Goal: Information Seeking & Learning: Learn about a topic

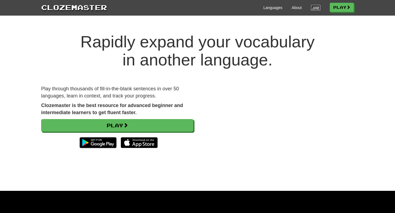
click at [316, 9] on link "Login" at bounding box center [315, 7] width 9 height 5
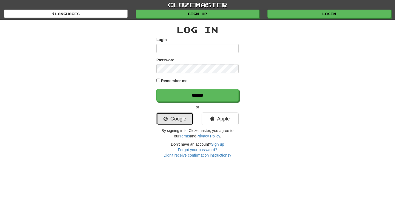
click at [165, 117] on icon at bounding box center [165, 119] width 4 height 5
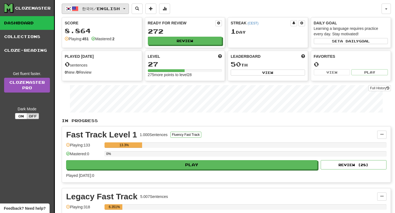
click at [120, 5] on button "한국어 / English" at bounding box center [95, 9] width 67 height 10
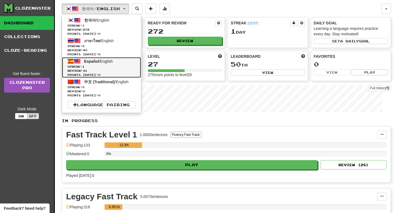
click at [130, 69] on span "Review: 31" at bounding box center [101, 71] width 68 height 4
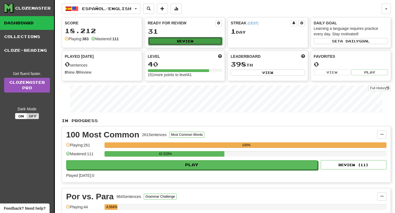
click at [150, 39] on button "Review" at bounding box center [185, 41] width 74 height 8
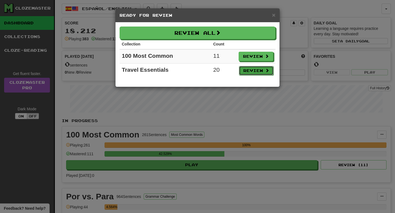
click at [248, 69] on button "Review" at bounding box center [256, 70] width 35 height 9
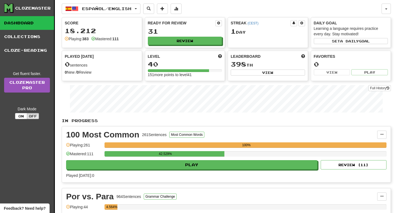
select select "**"
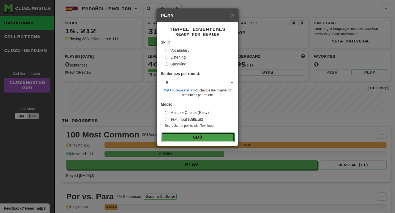
click at [220, 137] on button "Go" at bounding box center [197, 137] width 73 height 9
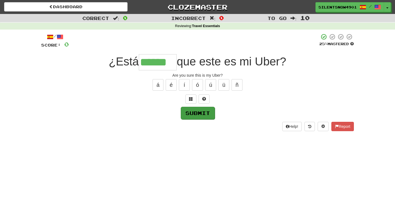
type input "******"
click at [197, 115] on button "Submit" at bounding box center [198, 113] width 34 height 13
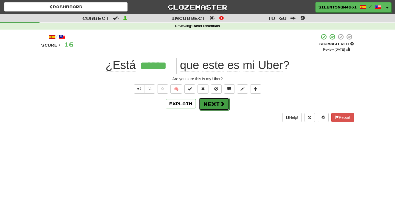
click at [205, 104] on button "Next" at bounding box center [214, 104] width 31 height 13
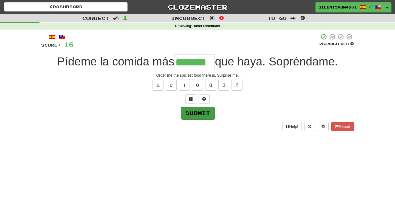
type input "*******"
click at [202, 115] on button "Submit" at bounding box center [198, 113] width 34 height 13
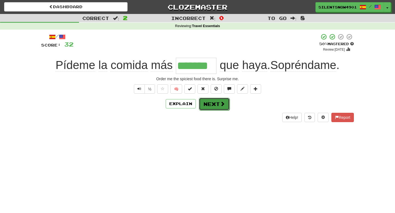
click at [211, 105] on button "Next" at bounding box center [214, 104] width 31 height 13
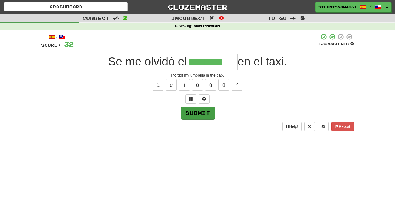
type input "********"
click at [193, 111] on button "Submit" at bounding box center [198, 113] width 34 height 13
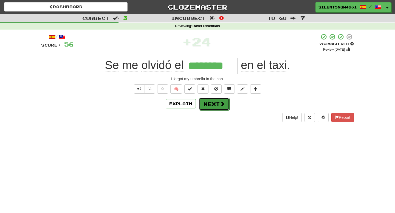
click at [202, 108] on button "Next" at bounding box center [214, 104] width 31 height 13
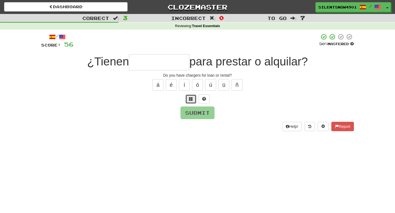
click at [188, 99] on button at bounding box center [190, 99] width 11 height 9
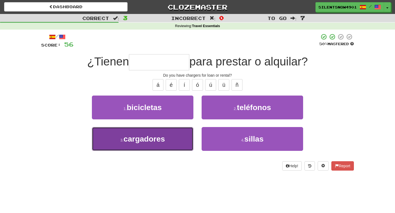
click at [107, 136] on button "3 . cargadores" at bounding box center [142, 139] width 101 height 24
type input "**********"
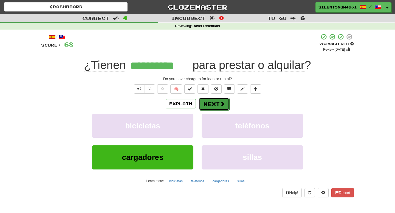
click at [216, 101] on button "Next" at bounding box center [214, 104] width 31 height 13
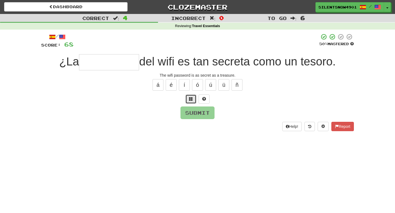
click at [188, 101] on button at bounding box center [190, 99] width 11 height 9
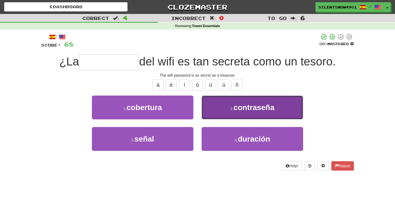
click at [256, 119] on button "2 . contraseña" at bounding box center [252, 108] width 101 height 24
type input "**********"
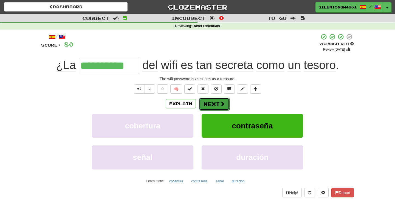
click at [221, 106] on span at bounding box center [222, 103] width 5 height 5
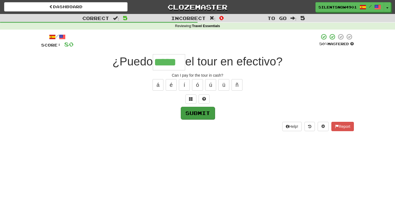
type input "*****"
click at [190, 111] on button "Submit" at bounding box center [198, 113] width 34 height 13
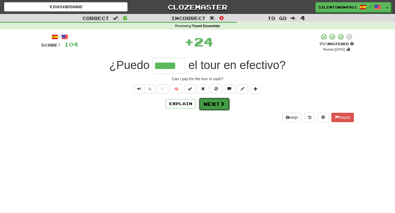
click at [218, 105] on button "Next" at bounding box center [214, 104] width 31 height 13
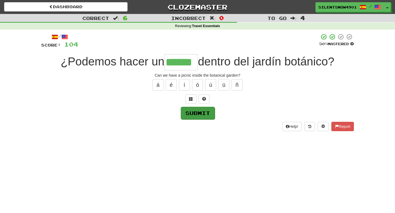
type input "******"
click at [207, 113] on button "Submit" at bounding box center [198, 113] width 34 height 13
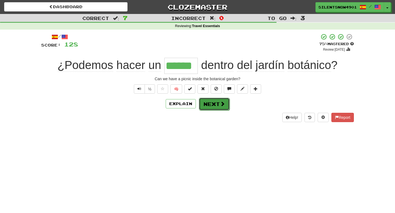
click at [209, 101] on button "Next" at bounding box center [214, 104] width 31 height 13
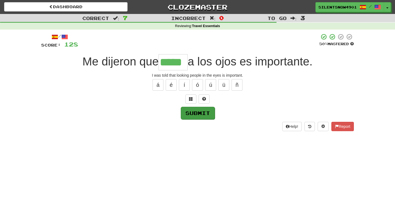
type input "*****"
click at [209, 114] on button "Submit" at bounding box center [198, 113] width 34 height 13
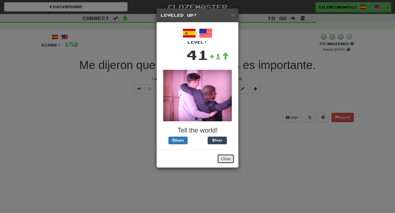
click at [230, 159] on button "Close" at bounding box center [225, 158] width 17 height 9
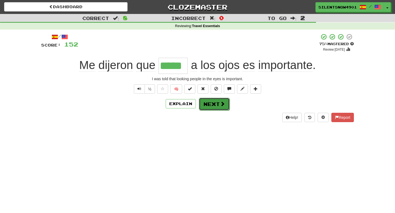
click at [210, 109] on button "Next" at bounding box center [214, 104] width 31 height 13
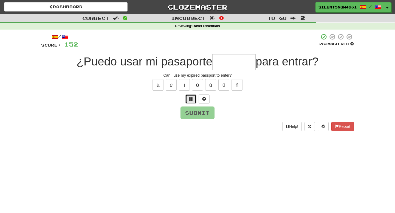
click at [189, 97] on span at bounding box center [191, 99] width 4 height 4
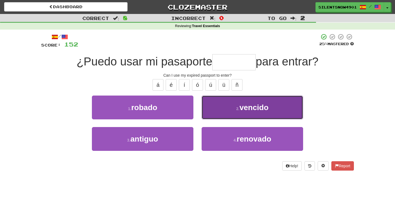
click at [281, 108] on button "2 . vencido" at bounding box center [252, 108] width 101 height 24
type input "*******"
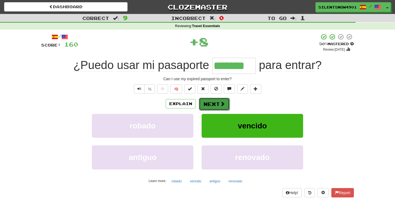
click at [215, 108] on button "Next" at bounding box center [214, 104] width 31 height 13
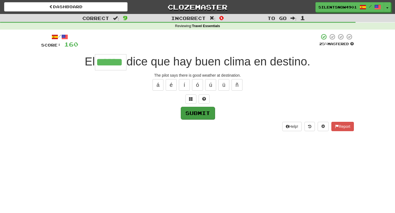
type input "******"
click at [191, 111] on button "Submit" at bounding box center [198, 113] width 34 height 13
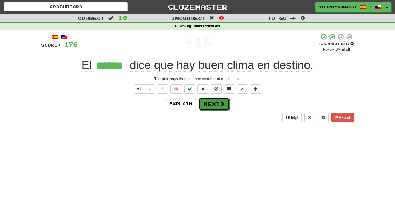
click at [210, 106] on button "Next" at bounding box center [214, 104] width 31 height 13
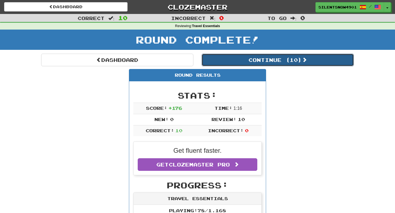
click at [274, 58] on button "Continue ( 10 )" at bounding box center [278, 60] width 152 height 13
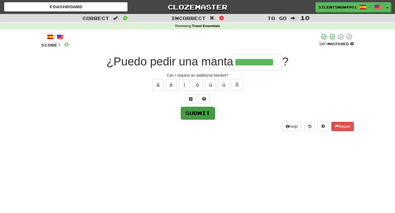
type input "*********"
click at [189, 117] on button "Submit" at bounding box center [198, 113] width 34 height 13
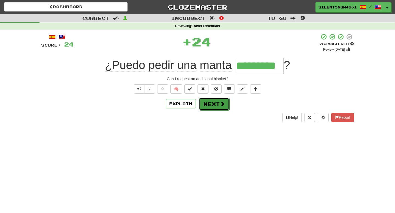
click at [213, 107] on button "Next" at bounding box center [214, 104] width 31 height 13
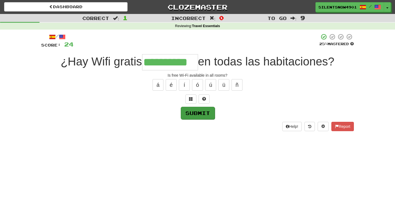
type input "**********"
click at [208, 112] on button "Submit" at bounding box center [198, 113] width 34 height 13
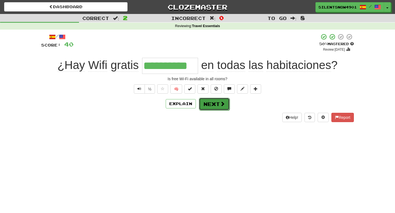
click at [208, 106] on button "Next" at bounding box center [214, 104] width 31 height 13
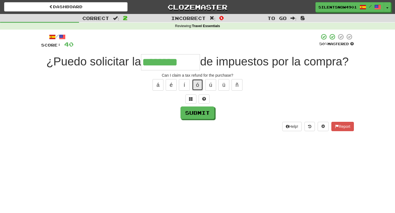
click at [196, 87] on button "ó" at bounding box center [197, 85] width 11 height 12
type input "**********"
click at [189, 114] on button "Submit" at bounding box center [198, 113] width 34 height 13
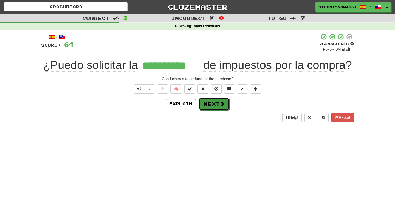
click at [209, 104] on button "Next" at bounding box center [214, 104] width 31 height 13
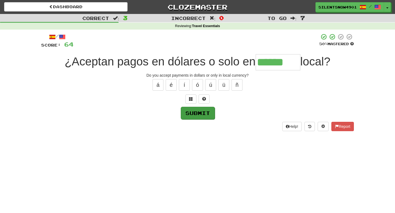
type input "******"
click at [194, 113] on button "Submit" at bounding box center [198, 113] width 34 height 13
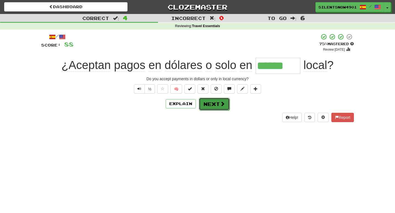
click at [212, 109] on button "Next" at bounding box center [214, 104] width 31 height 13
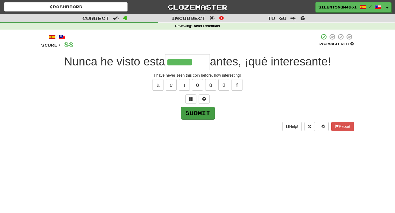
type input "******"
click at [194, 113] on button "Submit" at bounding box center [198, 113] width 34 height 13
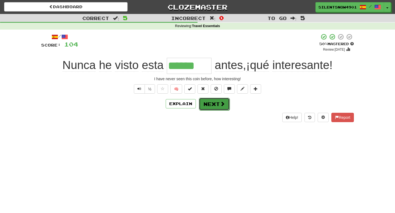
click at [215, 106] on button "Next" at bounding box center [214, 104] width 31 height 13
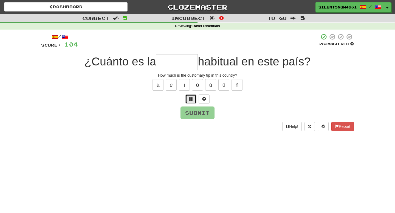
click at [189, 98] on button at bounding box center [190, 99] width 11 height 9
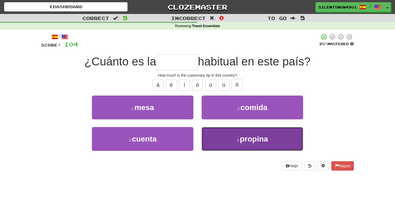
click at [239, 145] on button "4 . propina" at bounding box center [252, 139] width 101 height 24
type input "*******"
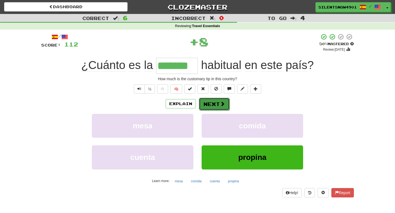
click at [220, 101] on span at bounding box center [222, 103] width 5 height 5
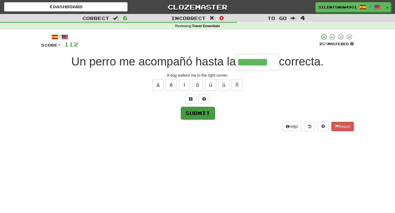
type input "*******"
click at [190, 109] on button "Submit" at bounding box center [198, 113] width 34 height 13
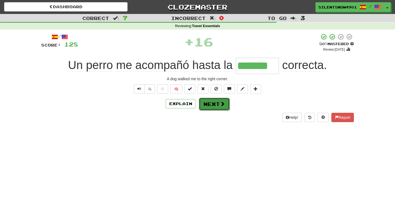
click at [220, 105] on span at bounding box center [222, 103] width 5 height 5
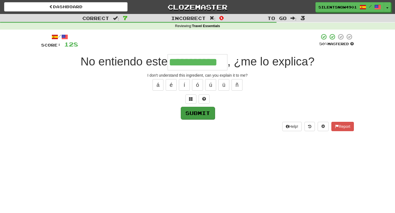
type input "**********"
click at [204, 115] on button "Submit" at bounding box center [198, 113] width 34 height 13
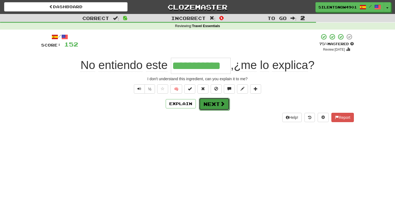
click at [211, 107] on button "Next" at bounding box center [214, 104] width 31 height 13
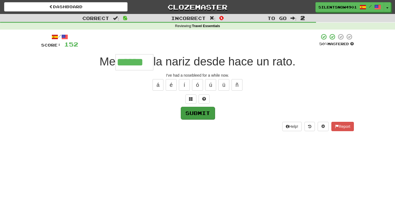
type input "******"
click at [207, 112] on button "Submit" at bounding box center [198, 113] width 34 height 13
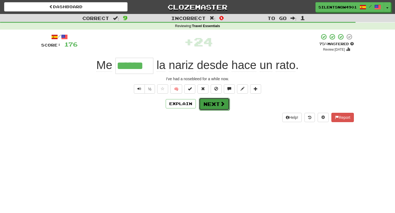
click at [217, 105] on button "Next" at bounding box center [214, 104] width 31 height 13
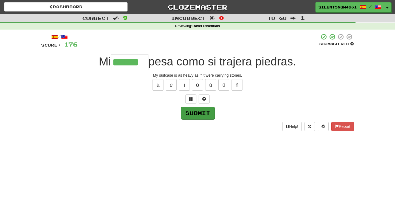
type input "******"
click at [204, 113] on button "Submit" at bounding box center [198, 113] width 34 height 13
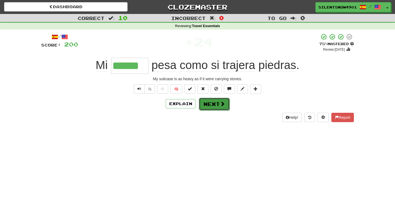
click at [208, 103] on button "Next" at bounding box center [214, 104] width 31 height 13
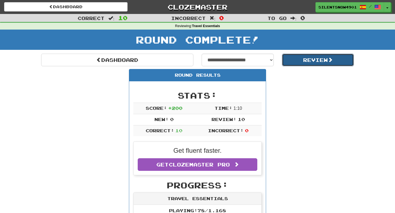
click at [295, 57] on button "Review" at bounding box center [318, 60] width 72 height 13
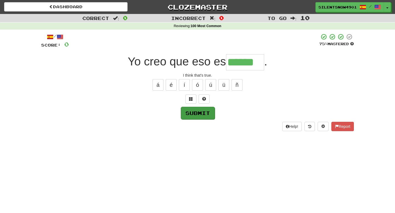
type input "******"
click at [208, 115] on button "Submit" at bounding box center [198, 113] width 34 height 13
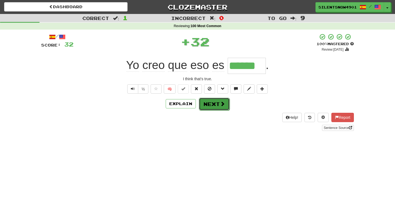
click at [209, 104] on button "Next" at bounding box center [214, 104] width 31 height 13
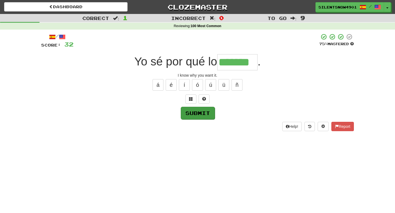
type input "*******"
click at [194, 113] on button "Submit" at bounding box center [198, 113] width 34 height 13
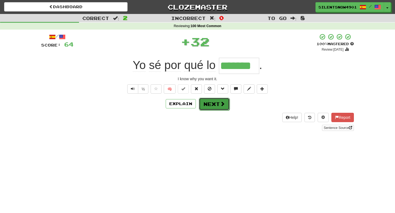
click at [210, 109] on button "Next" at bounding box center [214, 104] width 31 height 13
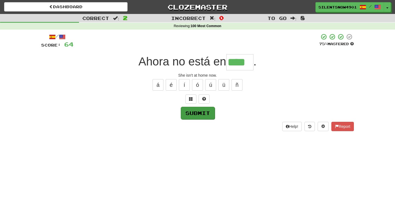
type input "****"
click at [205, 115] on button "Submit" at bounding box center [198, 113] width 34 height 13
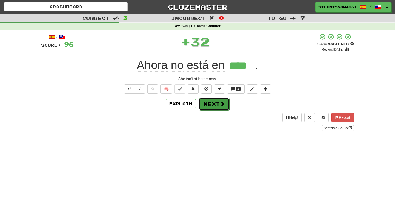
click at [208, 104] on button "Next" at bounding box center [214, 104] width 31 height 13
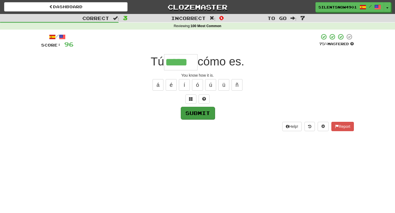
type input "*****"
click at [211, 116] on button "Submit" at bounding box center [198, 113] width 34 height 13
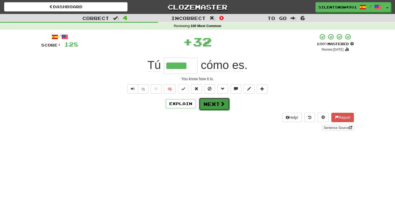
click at [219, 101] on button "Next" at bounding box center [214, 104] width 31 height 13
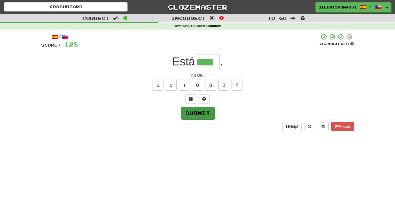
type input "****"
click at [204, 112] on button "Submit" at bounding box center [198, 113] width 34 height 13
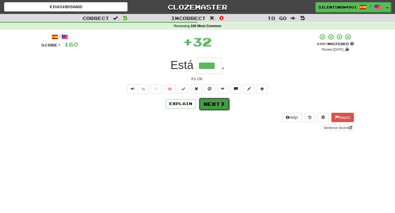
click at [217, 104] on button "Next" at bounding box center [214, 104] width 31 height 13
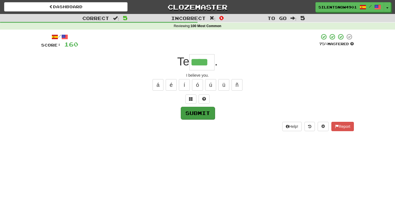
type input "****"
click at [203, 111] on button "Submit" at bounding box center [198, 113] width 34 height 13
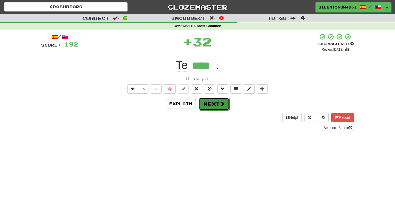
click at [208, 103] on button "Next" at bounding box center [214, 104] width 31 height 13
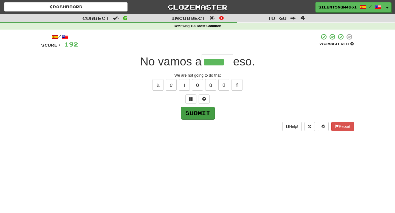
type input "*****"
click at [206, 113] on button "Submit" at bounding box center [198, 113] width 34 height 13
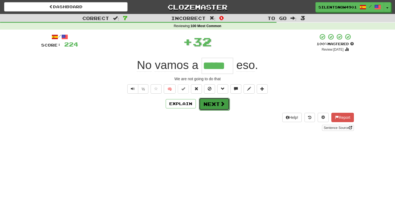
click at [207, 107] on button "Next" at bounding box center [214, 104] width 31 height 13
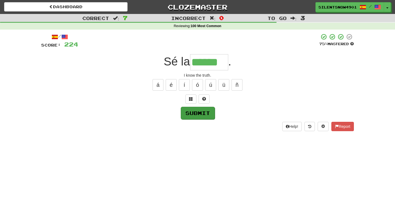
type input "******"
click at [204, 108] on button "Submit" at bounding box center [198, 113] width 34 height 13
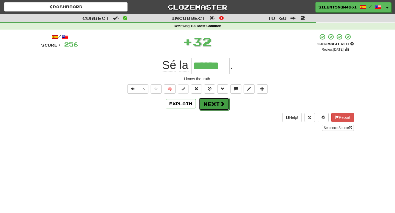
click at [207, 102] on button "Next" at bounding box center [214, 104] width 31 height 13
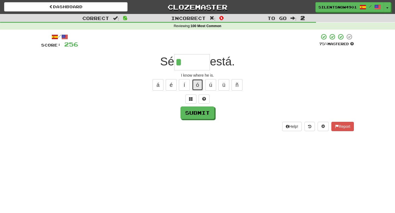
click at [200, 87] on button "ó" at bounding box center [197, 85] width 11 height 12
type input "*****"
click at [187, 115] on button "Submit" at bounding box center [198, 113] width 34 height 13
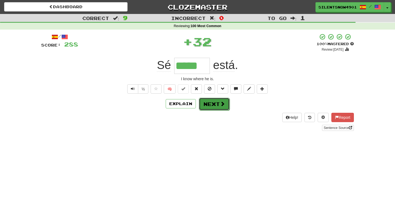
click at [210, 104] on button "Next" at bounding box center [214, 104] width 31 height 13
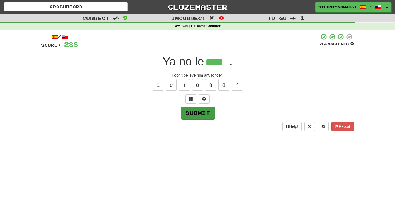
type input "****"
click at [201, 113] on button "Submit" at bounding box center [198, 113] width 34 height 13
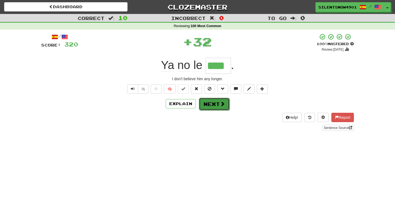
click at [209, 109] on button "Next" at bounding box center [214, 104] width 31 height 13
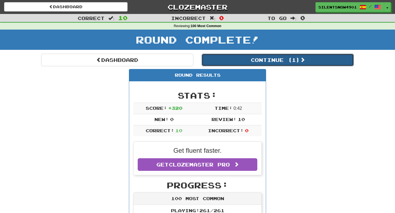
click at [239, 65] on button "Continue ( 1 )" at bounding box center [278, 60] width 152 height 13
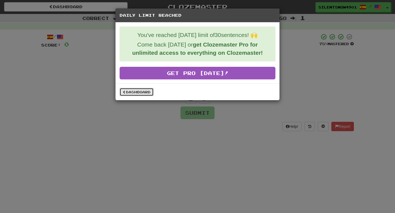
click at [128, 93] on link "Dashboard" at bounding box center [137, 92] width 34 height 8
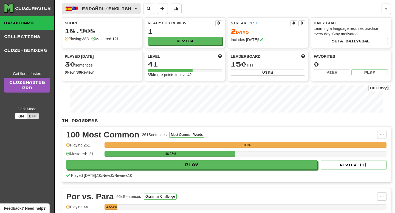
click at [86, 11] on button "Español / English" at bounding box center [101, 9] width 79 height 10
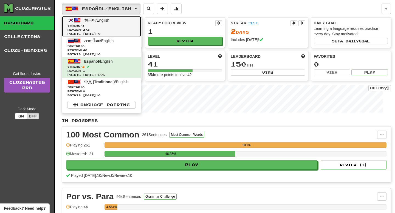
click at [91, 25] on span "Streak: 1" at bounding box center [101, 26] width 68 height 4
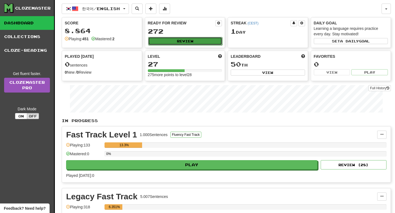
click at [154, 44] on button "Review" at bounding box center [185, 41] width 74 height 8
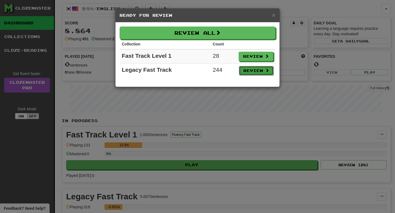
click at [252, 72] on button "Review" at bounding box center [256, 70] width 35 height 9
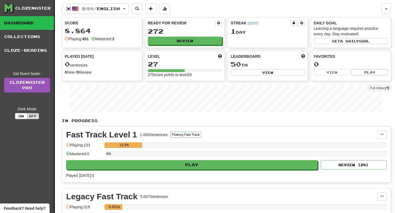
select select "**"
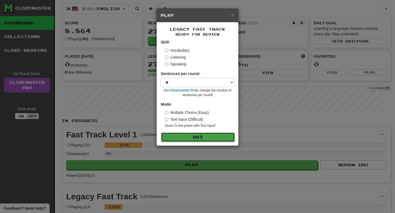
click at [224, 140] on button "Go" at bounding box center [197, 137] width 73 height 9
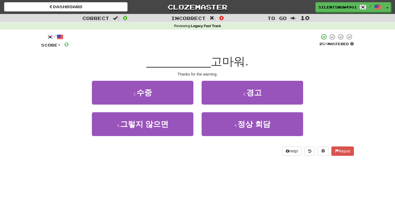
click at [231, 80] on div "/ Score: 0 25 % Mastered __________ 고마워. Thanks for the warning. 1 . 수중 2 . 경고 …" at bounding box center [197, 94] width 313 height 123
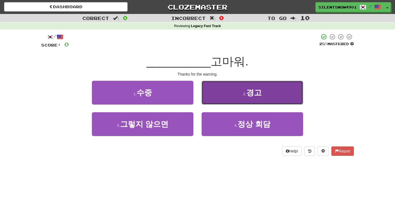
click at [233, 91] on button "2 . 경고" at bounding box center [252, 93] width 101 height 24
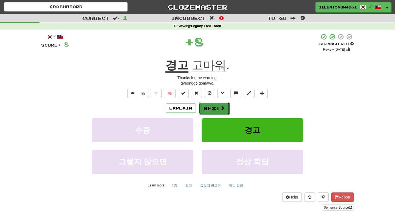
click at [216, 105] on button "Next" at bounding box center [214, 108] width 31 height 13
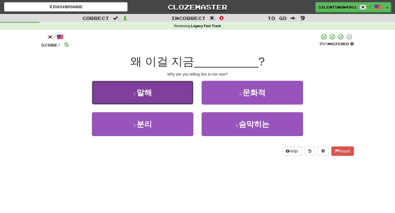
click at [175, 100] on button "1 . 말해" at bounding box center [142, 93] width 101 height 24
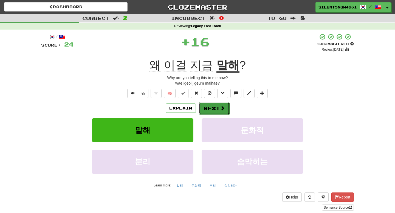
click at [222, 109] on span at bounding box center [222, 108] width 5 height 5
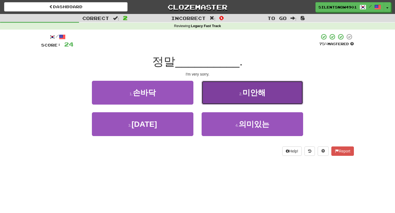
click at [219, 88] on button "2 . 미안해" at bounding box center [252, 93] width 101 height 24
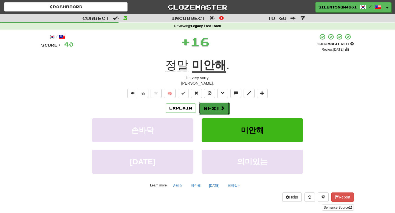
click at [205, 105] on button "Next" at bounding box center [214, 108] width 31 height 13
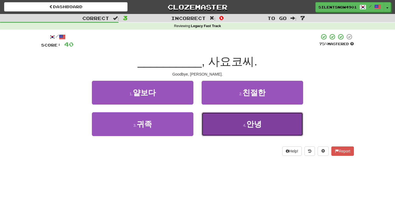
click at [214, 128] on button "4 . 안녕" at bounding box center [252, 124] width 101 height 24
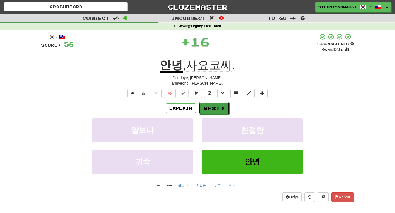
click at [209, 112] on button "Next" at bounding box center [214, 108] width 31 height 13
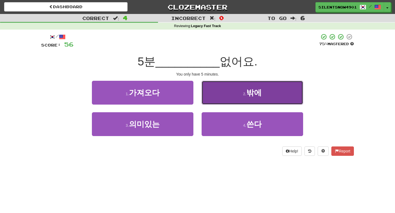
click at [214, 100] on button "2 . 밖에" at bounding box center [252, 93] width 101 height 24
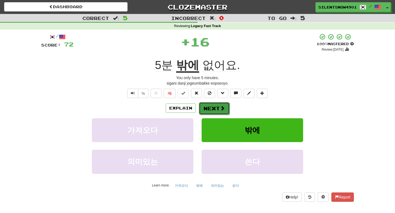
click at [205, 111] on button "Next" at bounding box center [214, 108] width 31 height 13
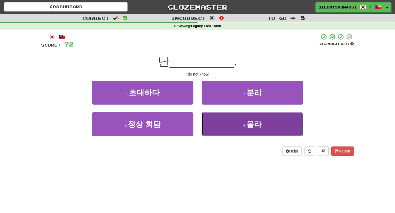
click at [211, 120] on button "4 . [GEOGRAPHIC_DATA]" at bounding box center [252, 124] width 101 height 24
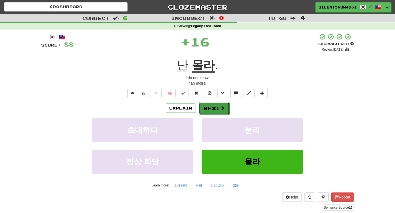
click at [211, 111] on button "Next" at bounding box center [214, 108] width 31 height 13
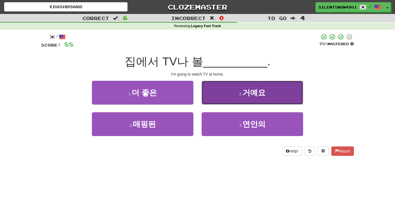
click at [217, 93] on button "2 . 거예요" at bounding box center [252, 93] width 101 height 24
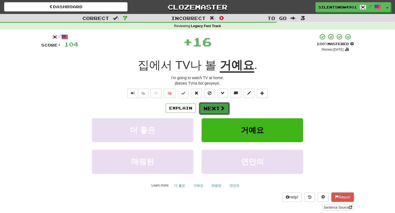
click at [207, 111] on button "Next" at bounding box center [214, 108] width 31 height 13
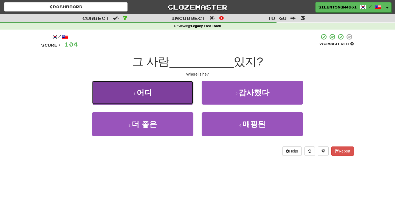
click at [180, 96] on button "1 . 어디" at bounding box center [142, 93] width 101 height 24
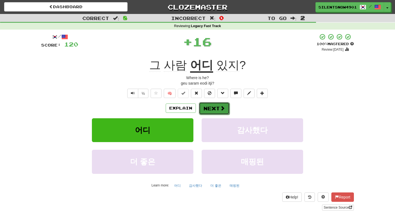
click at [211, 105] on button "Next" at bounding box center [214, 108] width 31 height 13
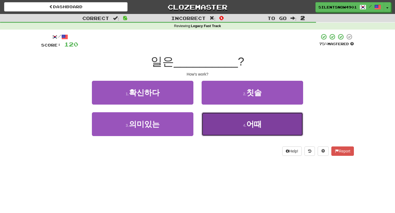
click at [205, 128] on button "4 . 어때" at bounding box center [252, 124] width 101 height 24
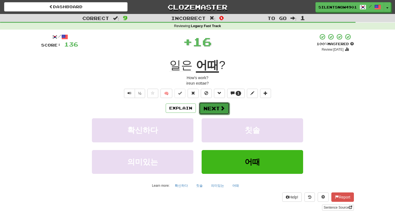
click at [204, 112] on button "Next" at bounding box center [214, 108] width 31 height 13
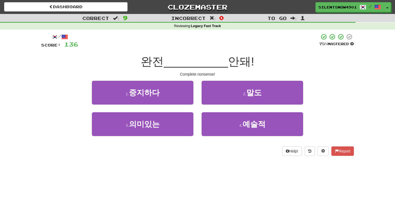
click at [210, 106] on div "2 . 말도" at bounding box center [252, 97] width 110 height 32
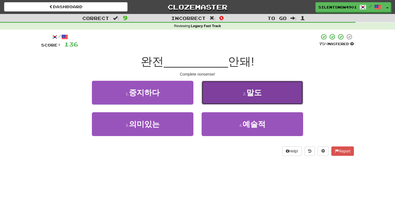
click at [210, 95] on button "2 . 말도" at bounding box center [252, 93] width 101 height 24
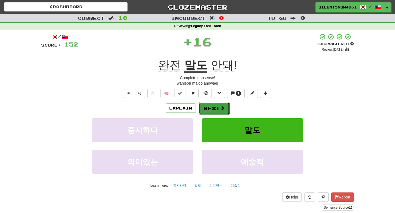
click at [204, 114] on button "Next" at bounding box center [214, 108] width 31 height 13
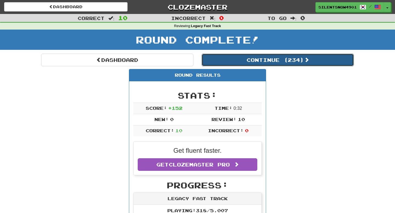
click at [276, 62] on button "Continue ( 234 )" at bounding box center [278, 60] width 152 height 13
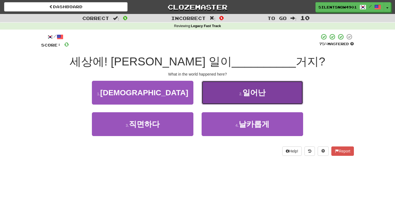
click at [222, 89] on button "2 . 일어난" at bounding box center [252, 93] width 101 height 24
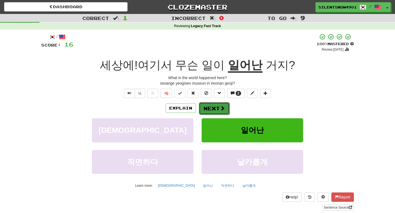
click at [210, 105] on button "Next" at bounding box center [214, 108] width 31 height 13
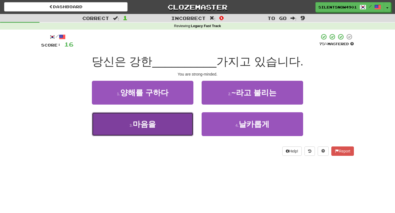
click at [182, 134] on button "3 . 마음을" at bounding box center [142, 124] width 101 height 24
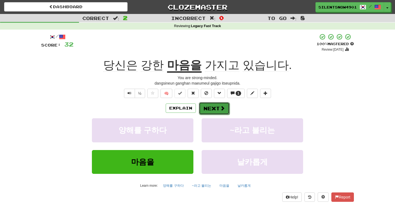
click at [205, 111] on button "Next" at bounding box center [214, 108] width 31 height 13
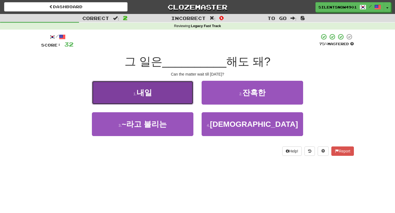
click at [179, 88] on button "1 . [DATE]" at bounding box center [142, 93] width 101 height 24
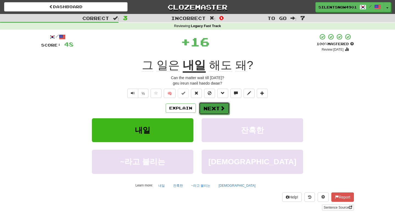
click at [208, 109] on button "Next" at bounding box center [214, 108] width 31 height 13
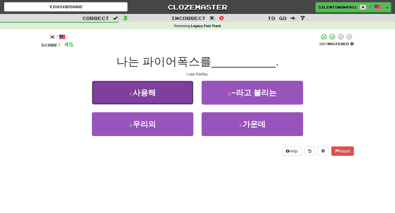
click at [169, 89] on button "1 . 사용해" at bounding box center [142, 93] width 101 height 24
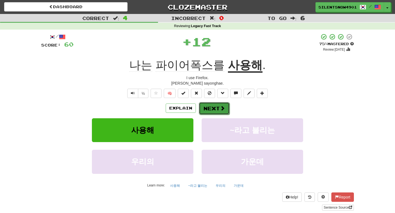
click at [200, 107] on button "Next" at bounding box center [214, 108] width 31 height 13
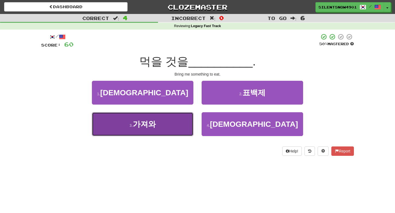
click at [174, 126] on button "3 . 가져와" at bounding box center [142, 124] width 101 height 24
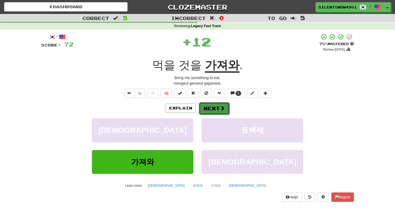
click at [204, 112] on button "Next" at bounding box center [214, 108] width 31 height 13
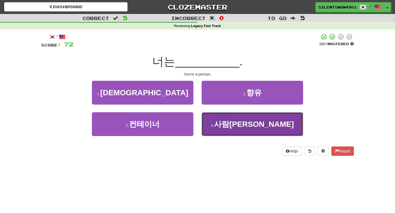
click at [214, 125] on button "4 . 사람이야" at bounding box center [252, 124] width 101 height 24
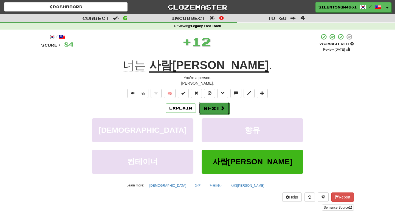
click at [206, 109] on button "Next" at bounding box center [214, 108] width 31 height 13
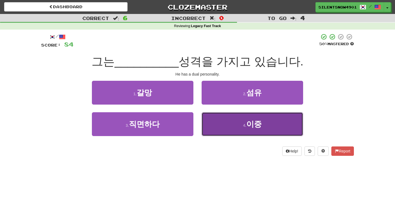
click at [219, 118] on button "4 . 이중" at bounding box center [252, 124] width 101 height 24
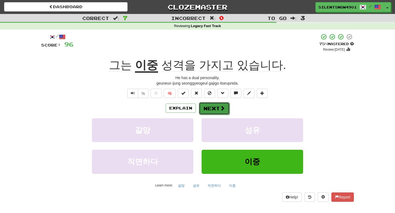
click at [203, 111] on button "Next" at bounding box center [214, 108] width 31 height 13
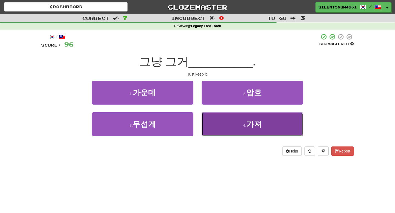
click at [212, 123] on button "4 . 가져" at bounding box center [252, 124] width 101 height 24
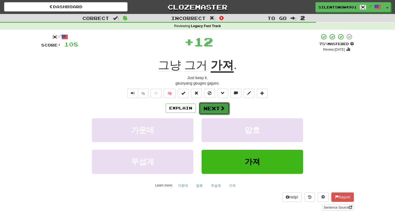
click at [207, 111] on button "Next" at bounding box center [214, 108] width 31 height 13
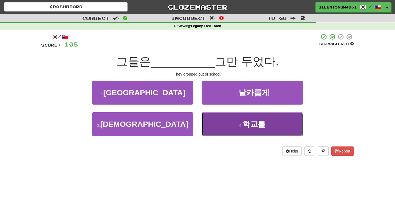
click at [210, 126] on button "4 . 학교를" at bounding box center [252, 124] width 101 height 24
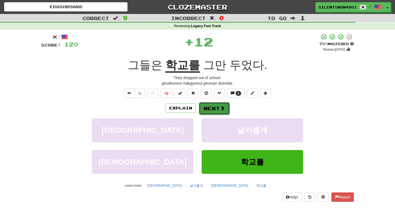
click at [210, 111] on button "Next" at bounding box center [214, 108] width 31 height 13
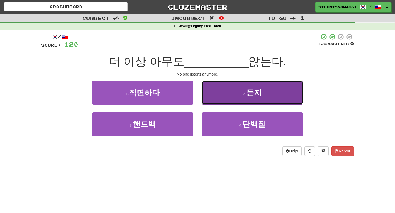
click at [214, 92] on button "2 . 듣지" at bounding box center [252, 93] width 101 height 24
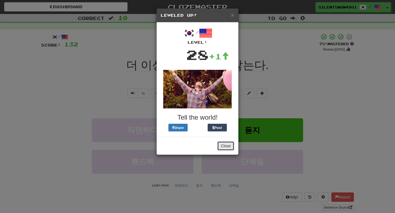
click at [227, 145] on button "Close" at bounding box center [225, 146] width 17 height 9
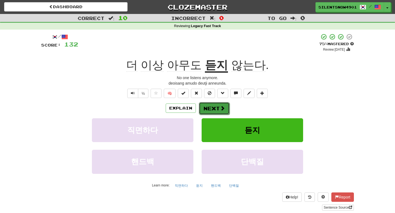
click at [214, 111] on button "Next" at bounding box center [214, 108] width 31 height 13
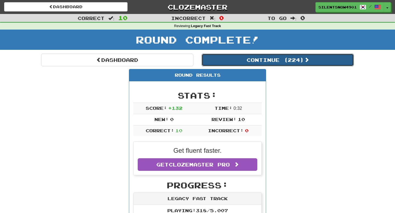
click at [282, 62] on button "Continue ( 224 )" at bounding box center [278, 60] width 152 height 13
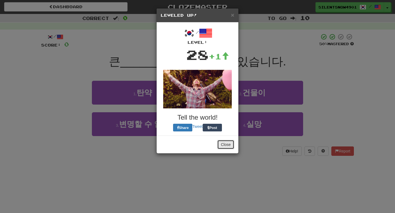
click at [220, 147] on button "Close" at bounding box center [225, 144] width 17 height 9
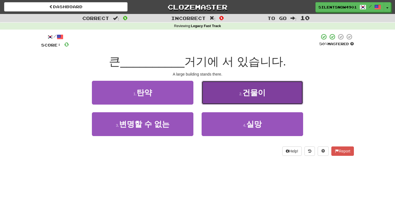
click at [226, 98] on button "2 . 건물이" at bounding box center [252, 93] width 101 height 24
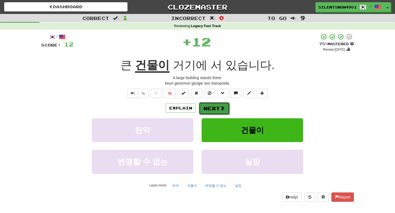
click at [202, 111] on button "Next" at bounding box center [214, 108] width 31 height 13
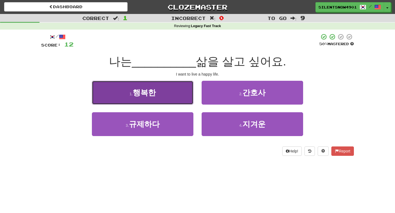
click at [173, 89] on button "1 . 행복한" at bounding box center [142, 93] width 101 height 24
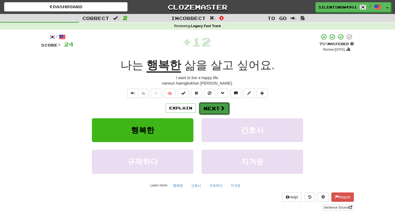
click at [205, 112] on button "Next" at bounding box center [214, 108] width 31 height 13
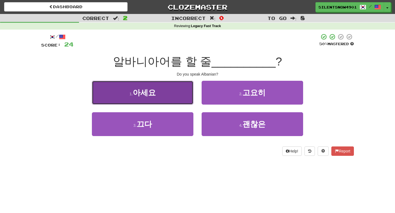
click at [183, 102] on button "1 . 아세요" at bounding box center [142, 93] width 101 height 24
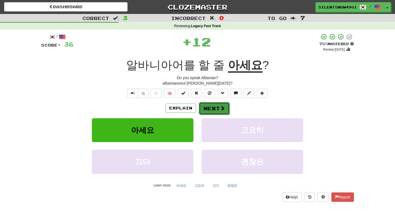
click at [202, 106] on button "Next" at bounding box center [214, 108] width 31 height 13
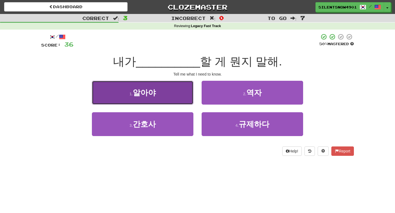
click at [187, 100] on button "1 . 알아야" at bounding box center [142, 93] width 101 height 24
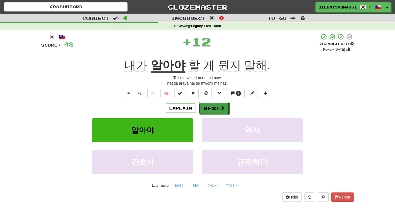
click at [204, 111] on button "Next" at bounding box center [214, 108] width 31 height 13
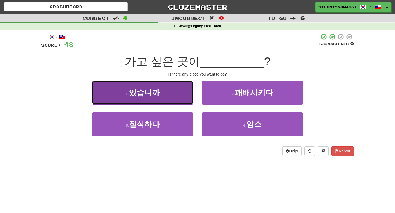
click at [182, 99] on button "1 . 있습니까" at bounding box center [142, 93] width 101 height 24
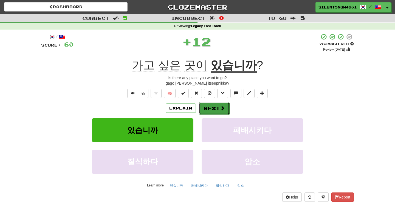
click at [207, 107] on button "Next" at bounding box center [214, 108] width 31 height 13
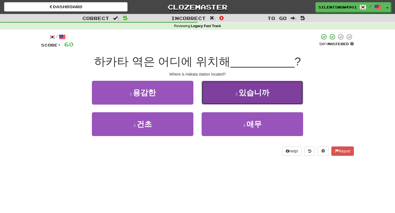
click at [222, 92] on button "2 . 있습니까" at bounding box center [252, 93] width 101 height 24
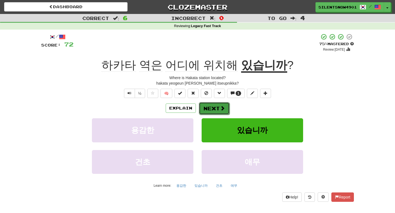
click at [209, 109] on button "Next" at bounding box center [214, 108] width 31 height 13
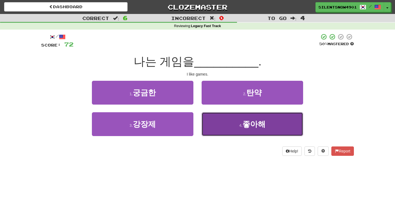
click at [211, 123] on button "4 . 좋아해" at bounding box center [252, 124] width 101 height 24
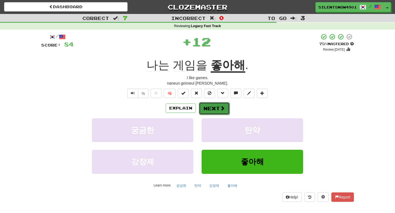
click at [205, 107] on button "Next" at bounding box center [214, 108] width 31 height 13
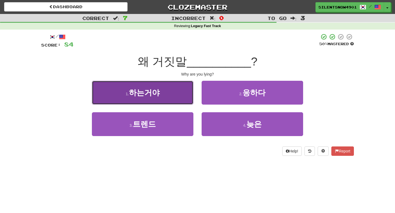
click at [184, 101] on button "1 . 하는거야" at bounding box center [142, 93] width 101 height 24
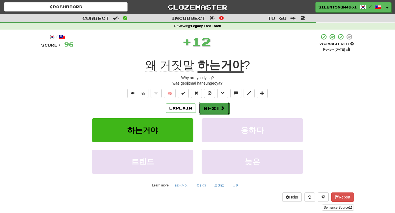
click at [202, 109] on button "Next" at bounding box center [214, 108] width 31 height 13
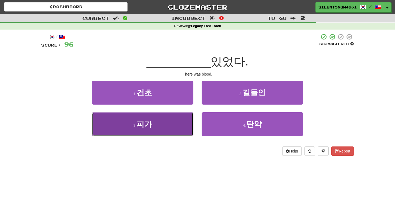
click at [185, 125] on button "3 . 피가" at bounding box center [142, 124] width 101 height 24
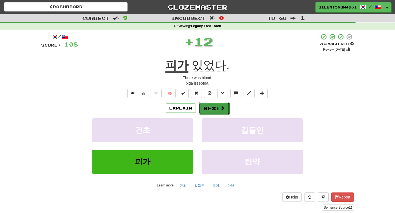
click at [209, 108] on button "Next" at bounding box center [214, 108] width 31 height 13
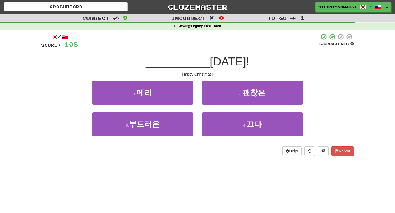
click at [188, 104] on div "1 . 메리" at bounding box center [143, 97] width 110 height 32
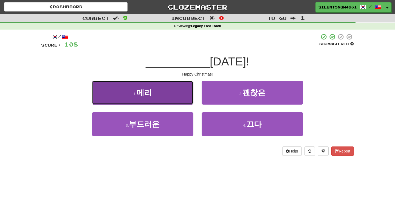
click at [182, 97] on button "1 . 메리" at bounding box center [142, 93] width 101 height 24
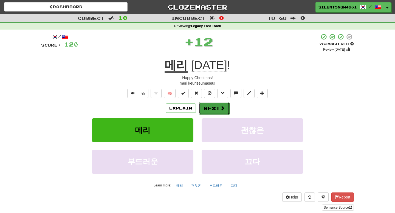
click at [203, 112] on button "Next" at bounding box center [214, 108] width 31 height 13
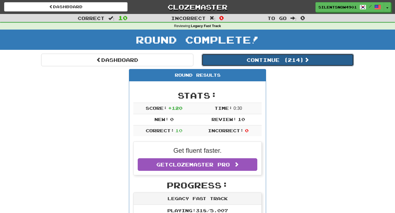
click at [306, 59] on span at bounding box center [306, 59] width 5 height 5
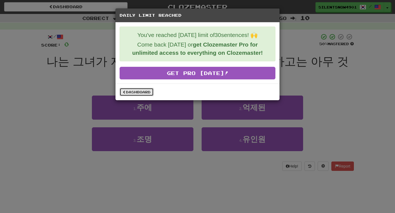
click at [123, 91] on span at bounding box center [124, 92] width 3 height 3
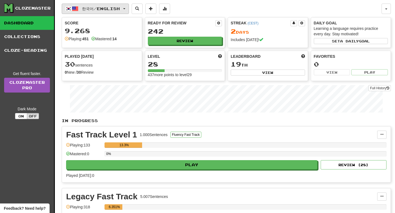
click at [125, 11] on button "한국어 / English" at bounding box center [95, 9] width 67 height 10
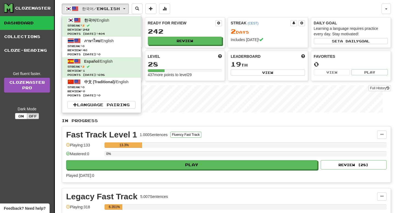
click at [189, 7] on div "한국어 / English 한국어 / English Streak: 2 Review: 242 Points [DATE]: 404 ภาษาไทย / …" at bounding box center [222, 9] width 320 height 10
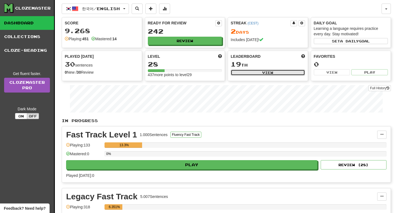
click at [267, 73] on button "View" at bounding box center [268, 73] width 74 height 6
select select "**********"
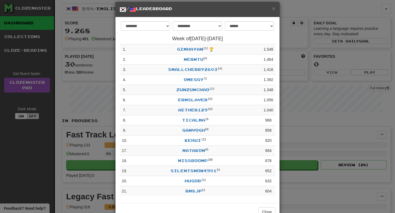
scroll to position [25, 0]
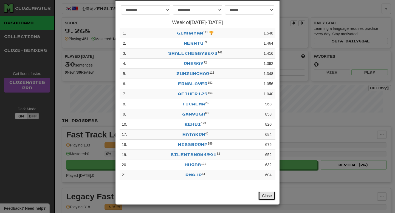
click at [268, 198] on button "Close" at bounding box center [266, 195] width 17 height 9
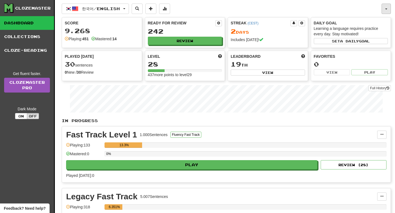
click at [386, 7] on button "button" at bounding box center [385, 9] width 9 height 10
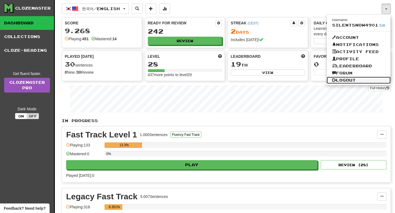
click at [358, 81] on link "Logout" at bounding box center [359, 80] width 64 height 7
